Goal: Information Seeking & Learning: Learn about a topic

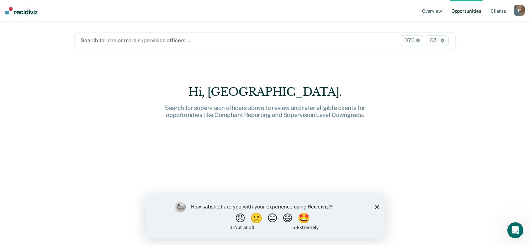
click at [127, 41] on div at bounding box center [210, 40] width 258 height 8
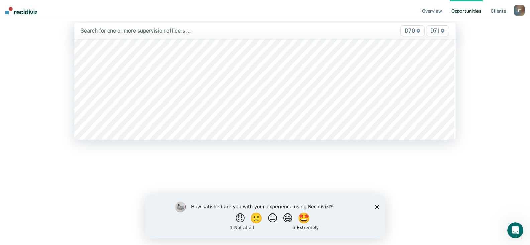
scroll to position [569, 0]
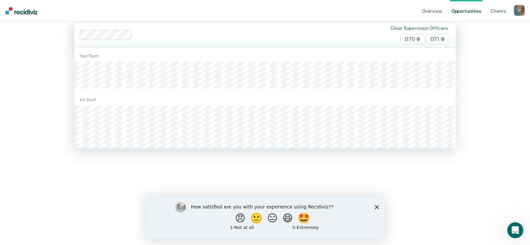
click at [150, 35] on div at bounding box center [237, 35] width 204 height 8
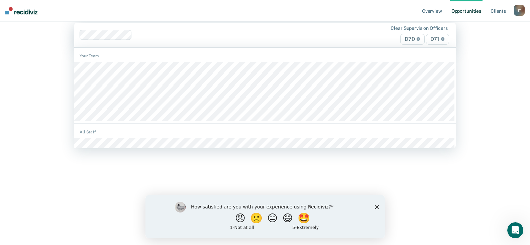
scroll to position [0, 0]
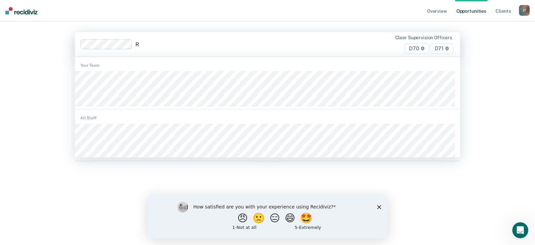
type input "RY"
click at [205, 44] on div at bounding box center [258, 44] width 168 height 8
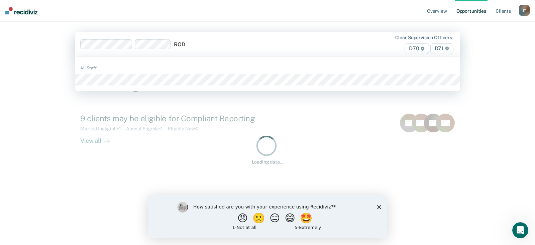
type input "RODG"
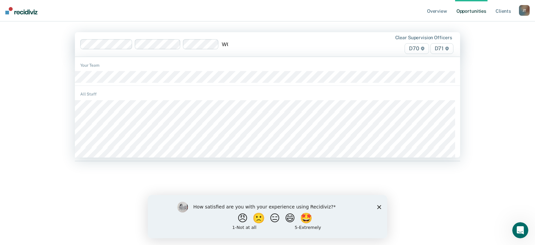
type input "WOO"
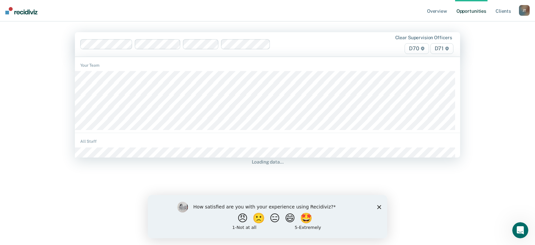
click at [287, 40] on div at bounding box center [307, 44] width 69 height 8
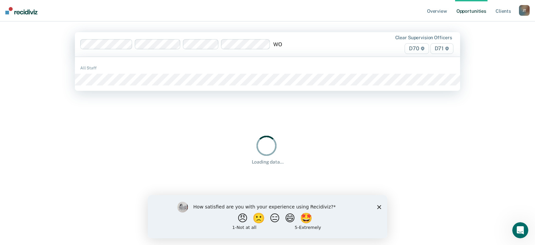
type input "WOO"
click at [272, 79] on div "All Staff" at bounding box center [267, 74] width 385 height 29
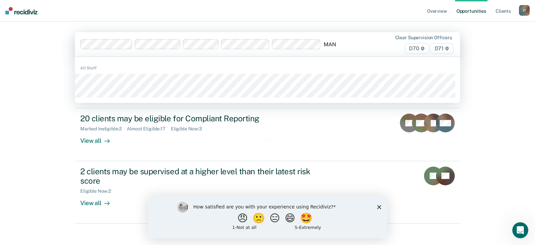
type input "MANN"
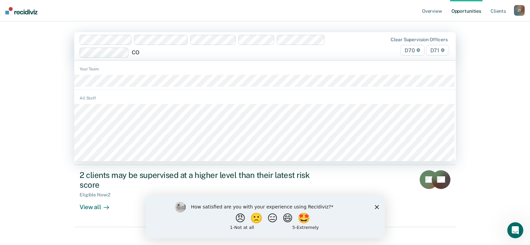
type input "COC"
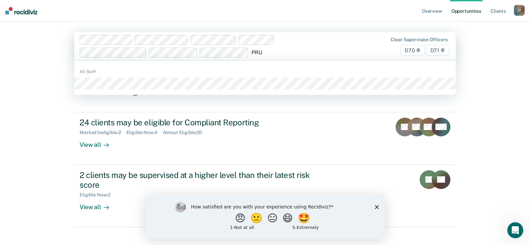
type input "PRUI"
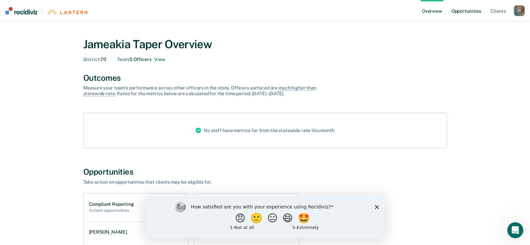
click at [460, 11] on link "Opportunities" at bounding box center [466, 10] width 32 height 21
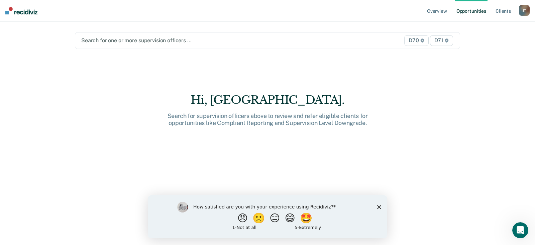
click at [266, 36] on div at bounding box center [211, 40] width 261 height 8
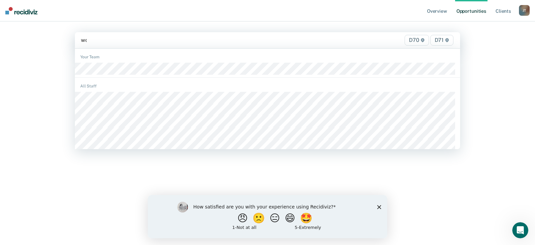
type input "woo"
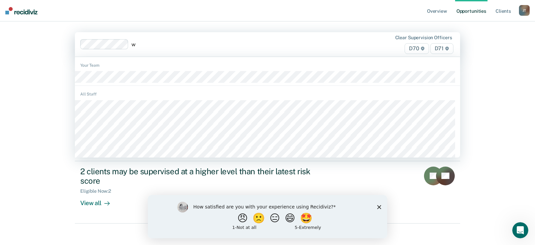
type input "wo"
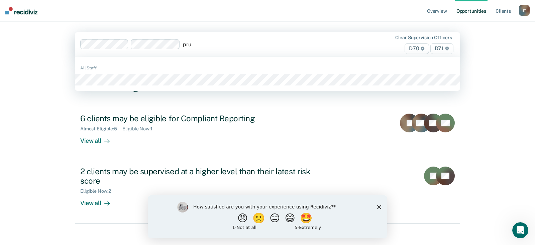
type input "prui"
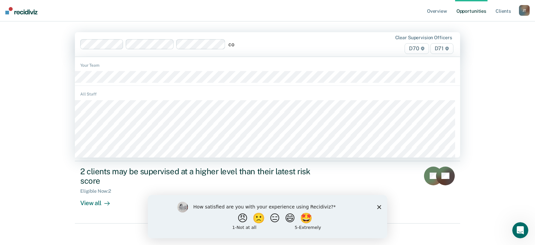
type input "coc"
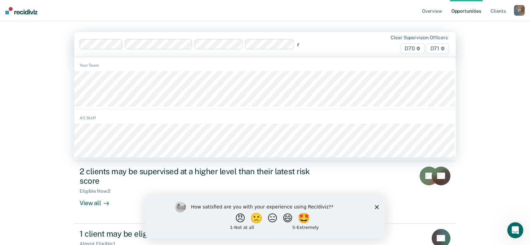
type input "ry"
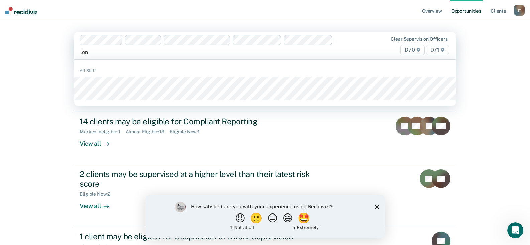
type input "long"
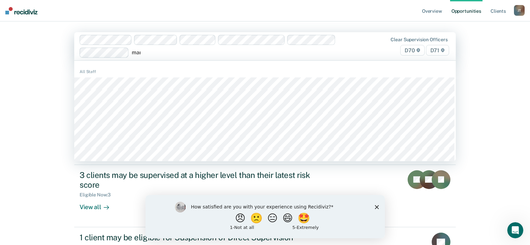
type input "mann"
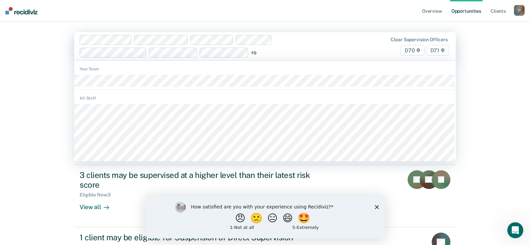
type input "rod"
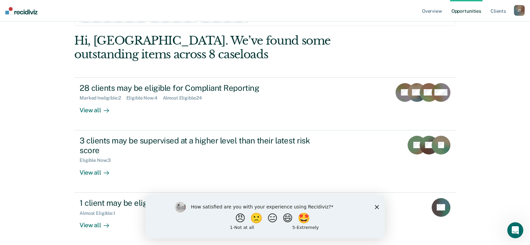
scroll to position [35, 0]
click at [376, 204] on icon "Close survey" at bounding box center [377, 206] width 4 height 4
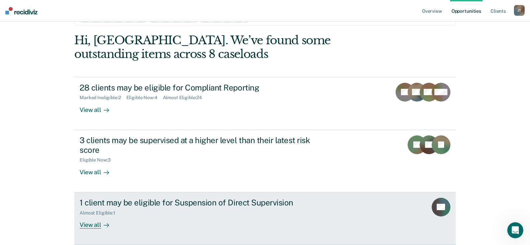
click at [267, 210] on div "Almost Eligible : 1" at bounding box center [197, 211] width 235 height 8
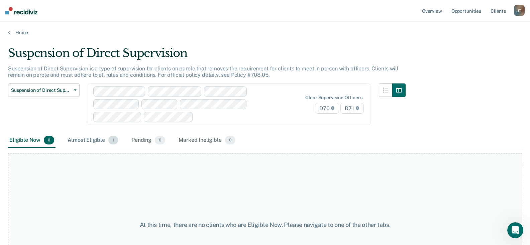
click at [101, 142] on div "Almost Eligible 1" at bounding box center [92, 140] width 53 height 15
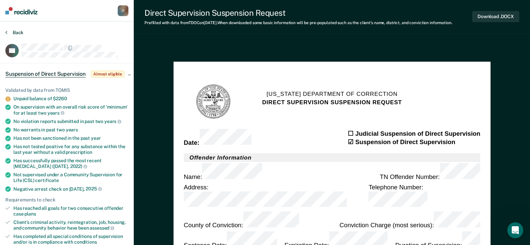
click at [11, 30] on button "Back" at bounding box center [14, 32] width 18 height 6
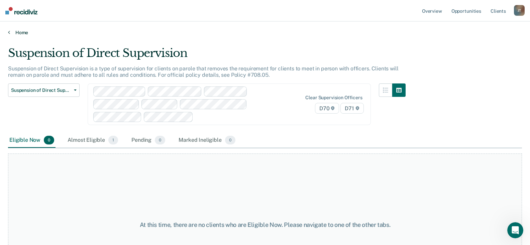
click at [24, 32] on link "Home" at bounding box center [265, 32] width 514 height 6
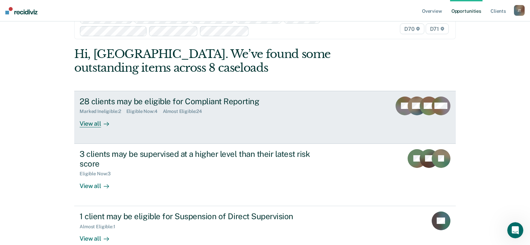
scroll to position [33, 0]
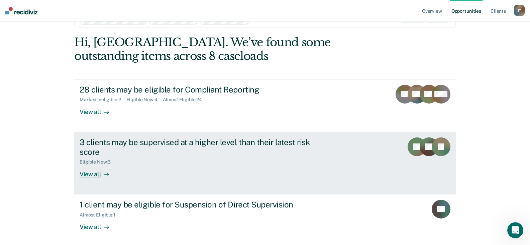
click at [245, 143] on div "3 clients may be supervised at a higher level than their latest risk score" at bounding box center [197, 146] width 235 height 19
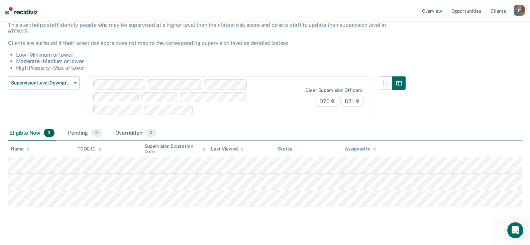
scroll to position [47, 0]
